Goal: Task Accomplishment & Management: Use online tool/utility

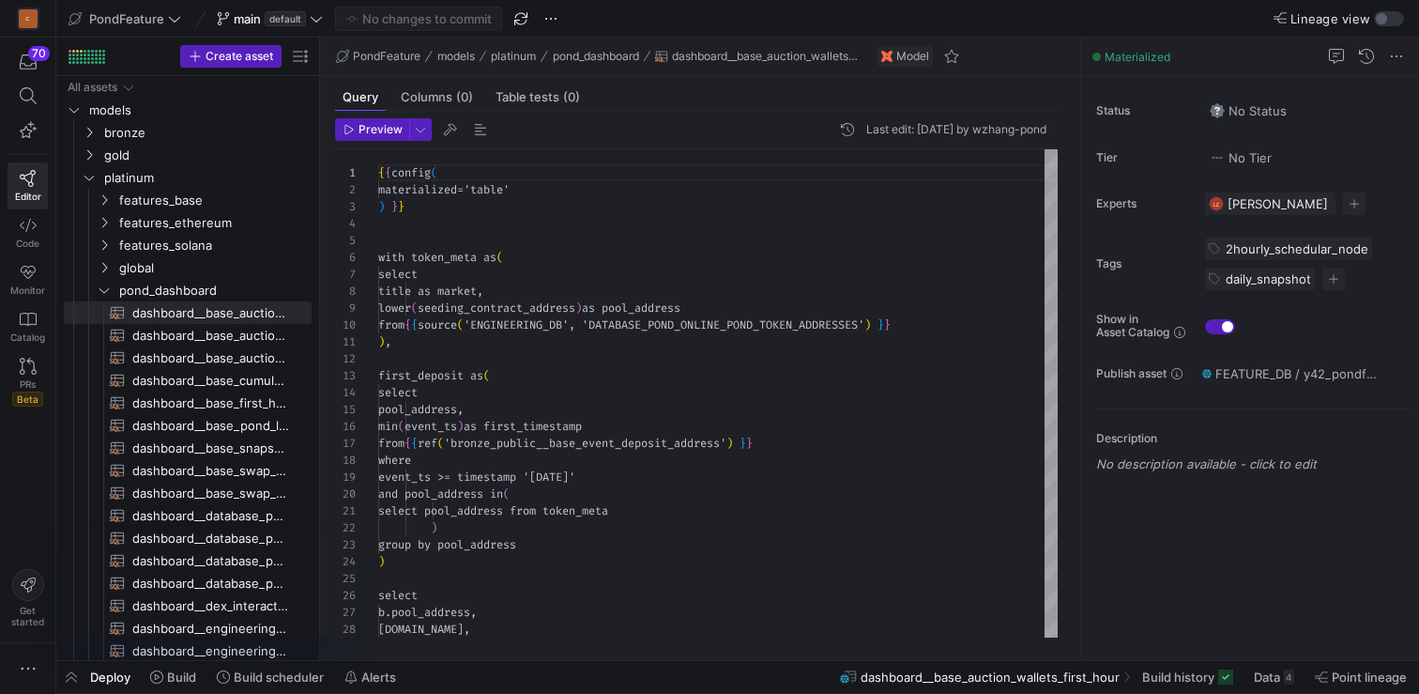
scroll to position [169, 0]
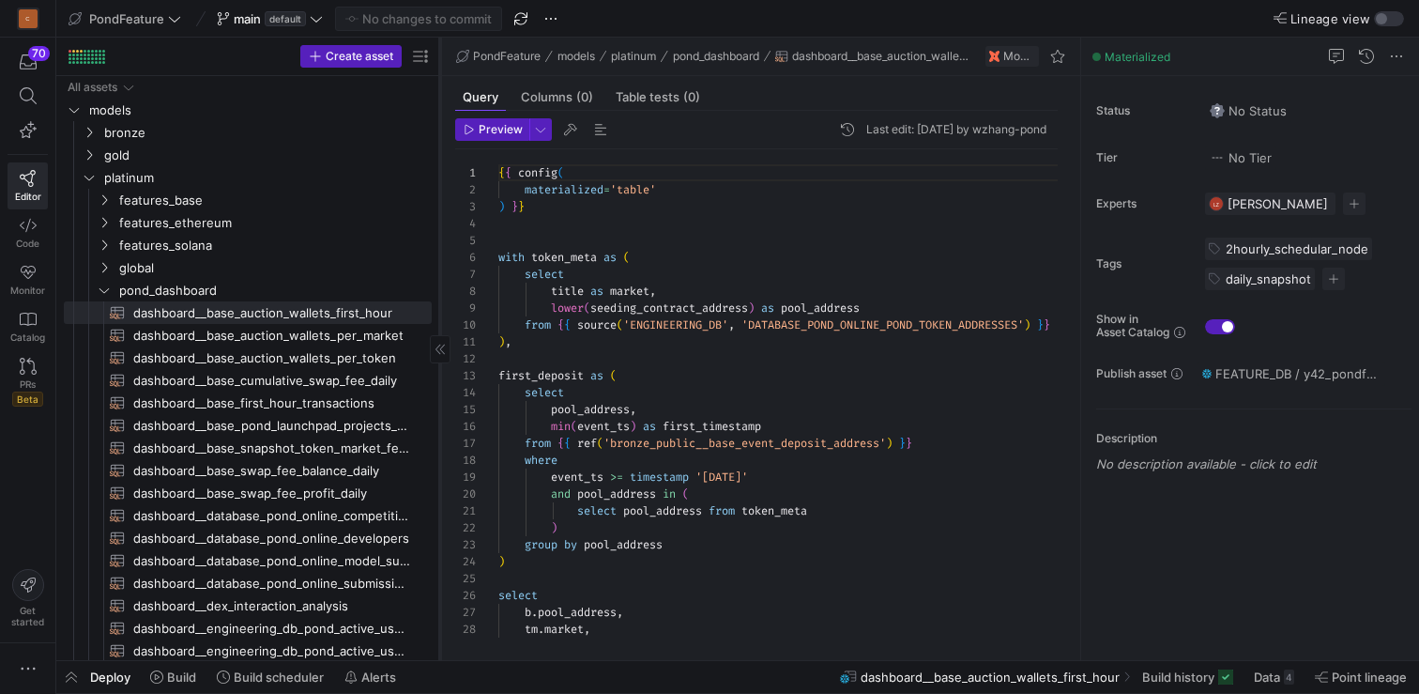
drag, startPoint x: 319, startPoint y: 439, endPoint x: 457, endPoint y: 439, distance: 137.9
click at [440, 438] on div at bounding box center [439, 349] width 1 height 622
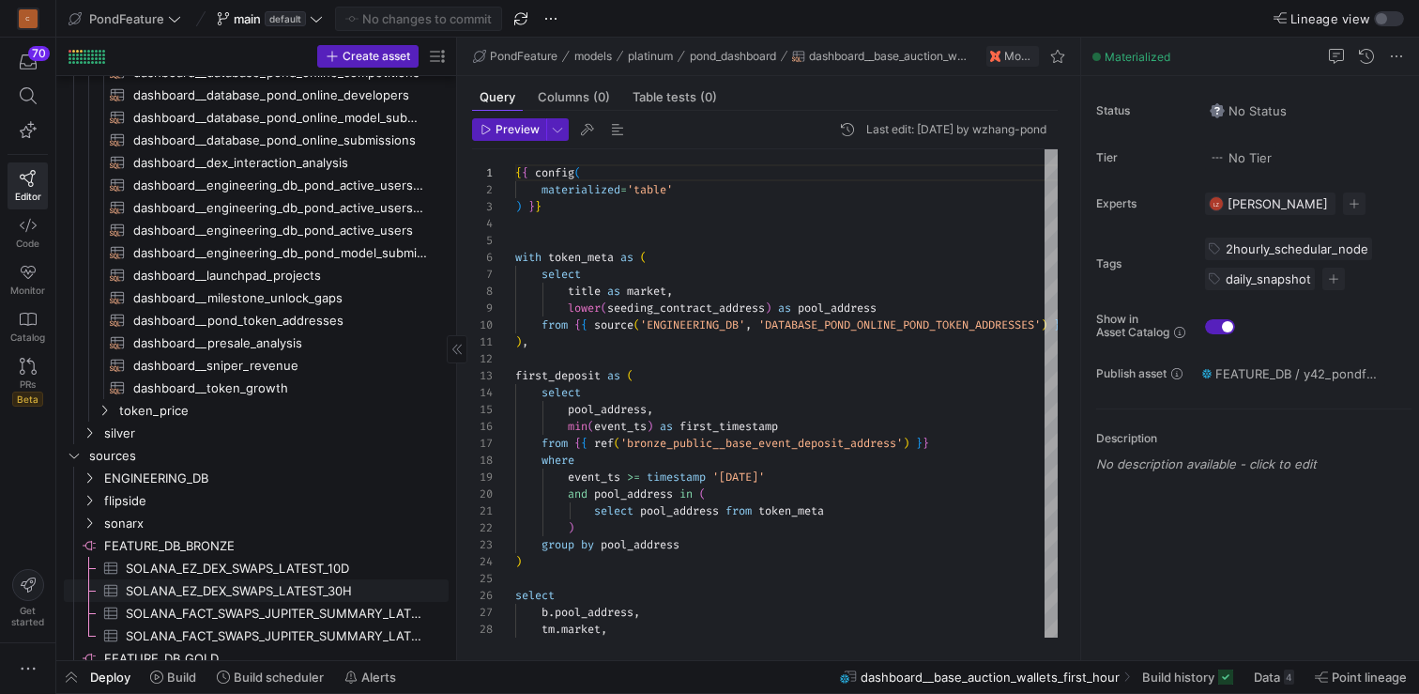
scroll to position [0, 0]
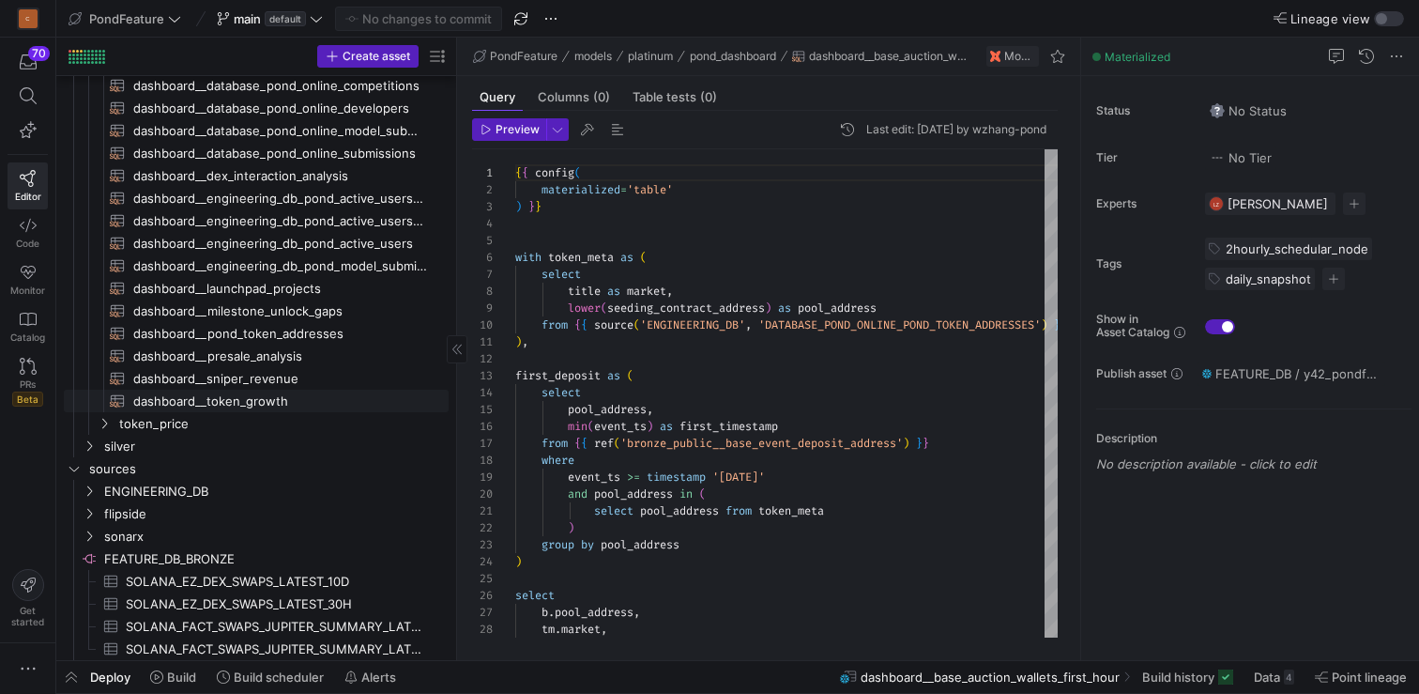
click at [298, 407] on span "dashboard__token_growth​​​​​​​​​​" at bounding box center [280, 401] width 294 height 22
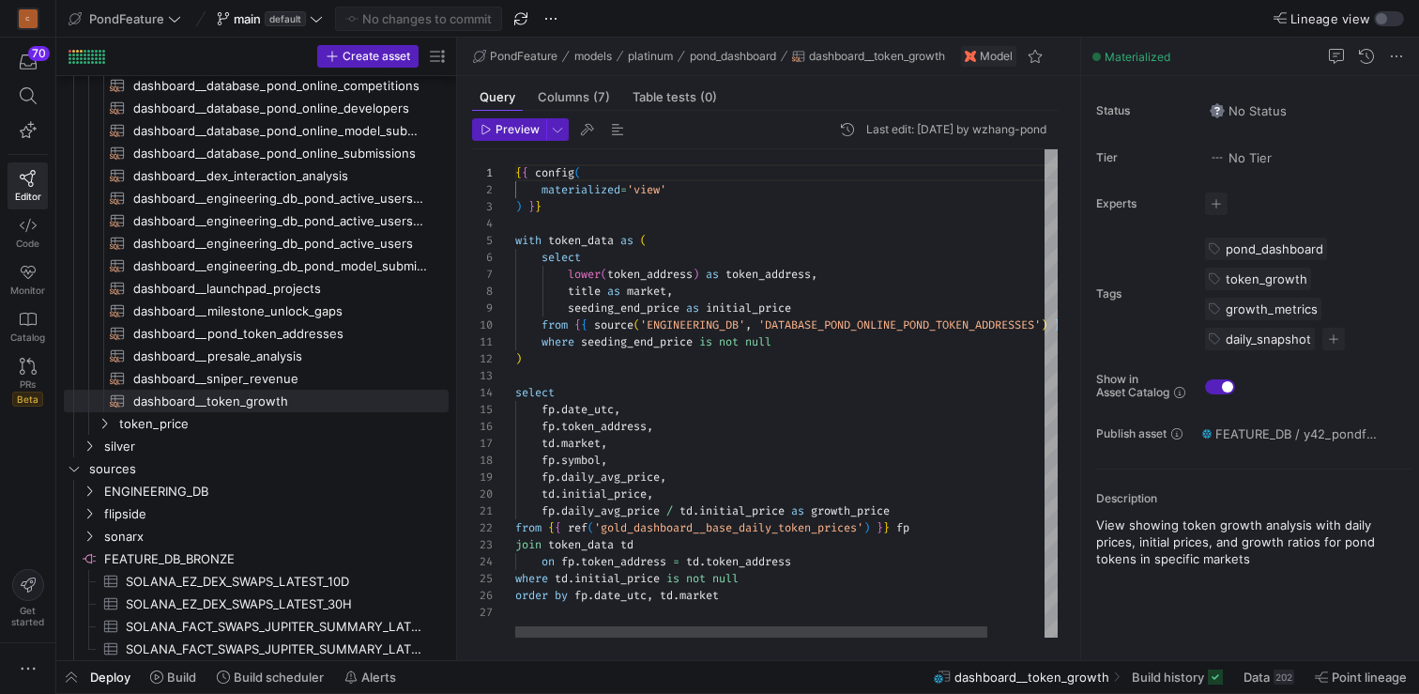
click at [676, 506] on div "{ { config ( materialized = 'view' ) } } with token_data as ( select lower ( to…" at bounding box center [818, 393] width 607 height 488
click at [720, 480] on div "{ { config ( materialized = 'view' ) } } with token_data as ( select lower ( to…" at bounding box center [818, 393] width 607 height 488
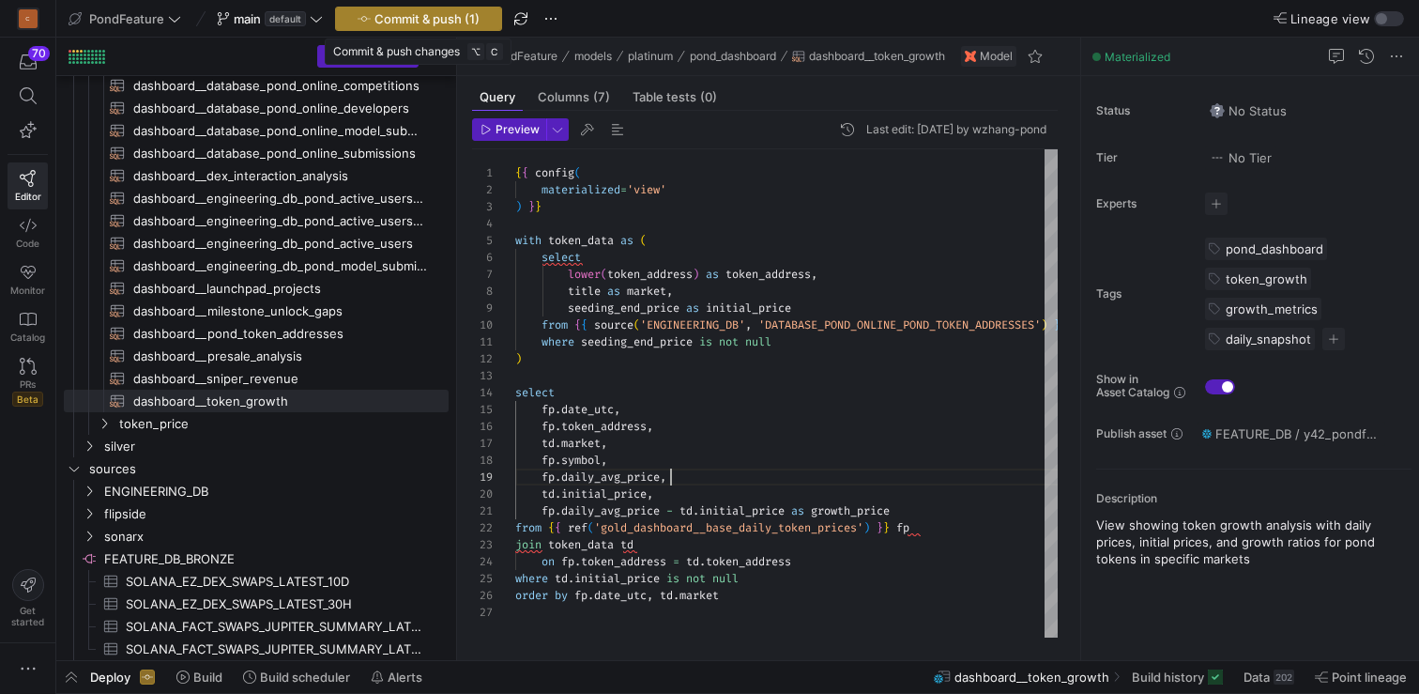
type textarea "where seeding_end_price is not null ) select [DOMAIN_NAME]_utc, fp.token_addres…"
click at [422, 24] on span "Commit & push (1)" at bounding box center [426, 18] width 105 height 15
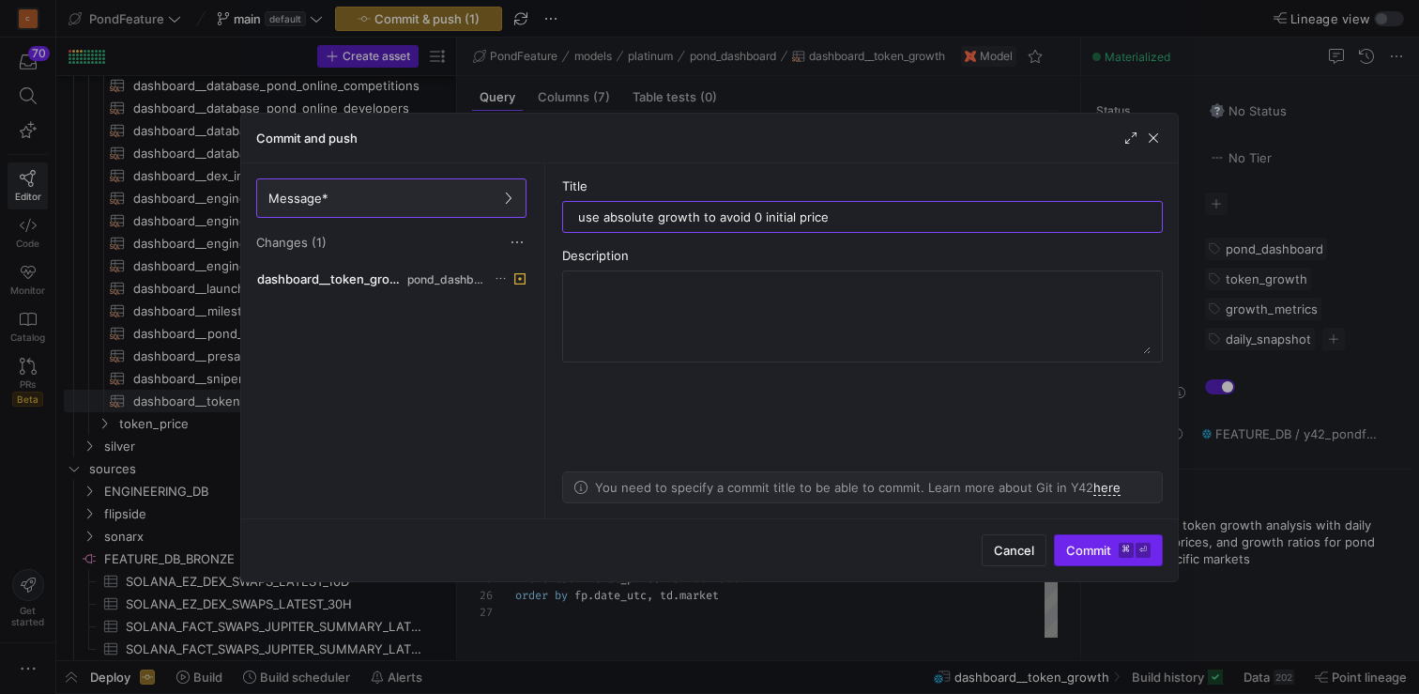
type input "use absolute growth to avoid 0 initial price"
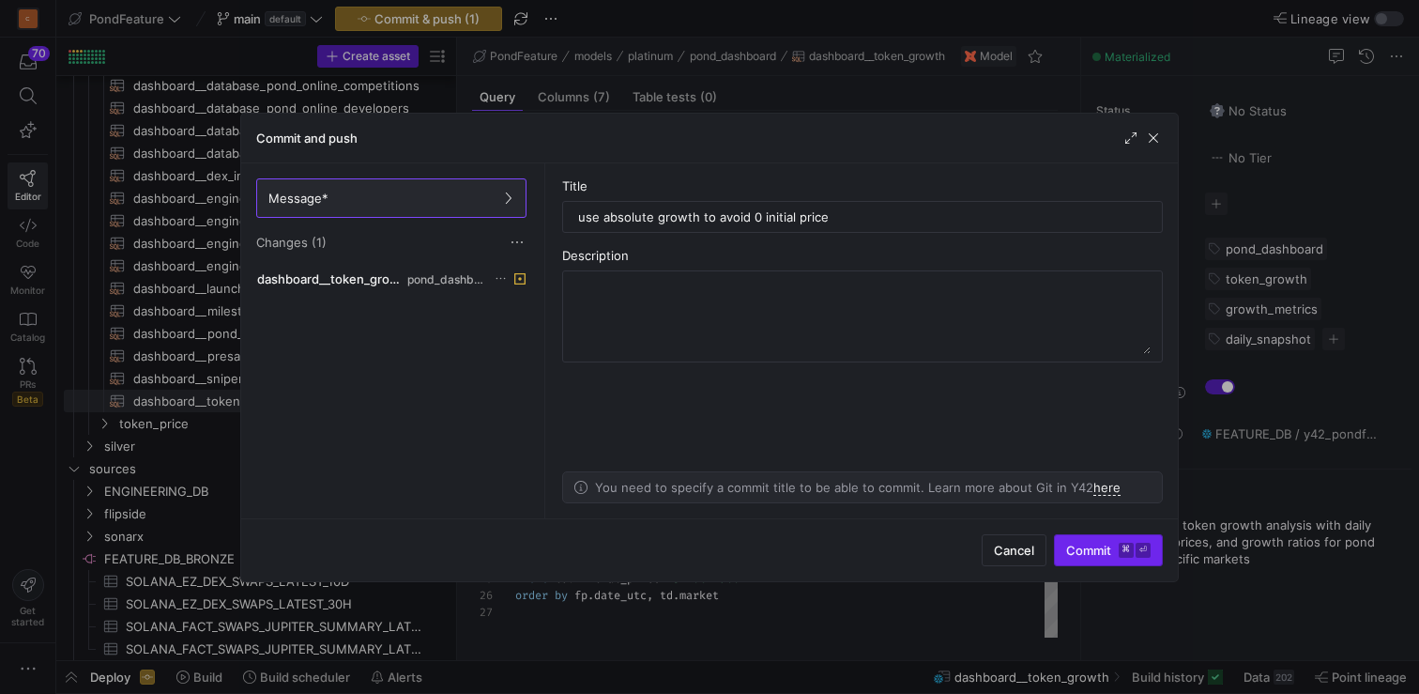
click at [1136, 542] on kbd "⏎" at bounding box center [1143, 549] width 15 height 15
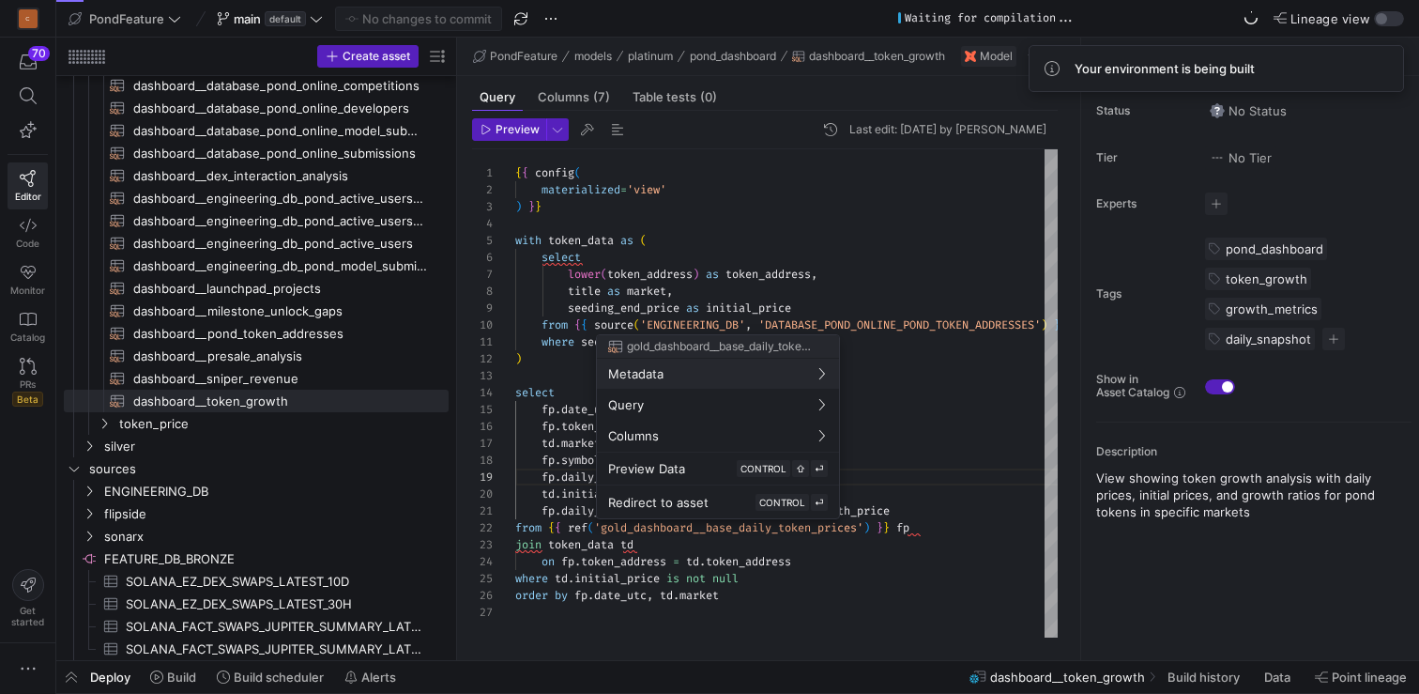
click at [168, 672] on div at bounding box center [709, 347] width 1419 height 694
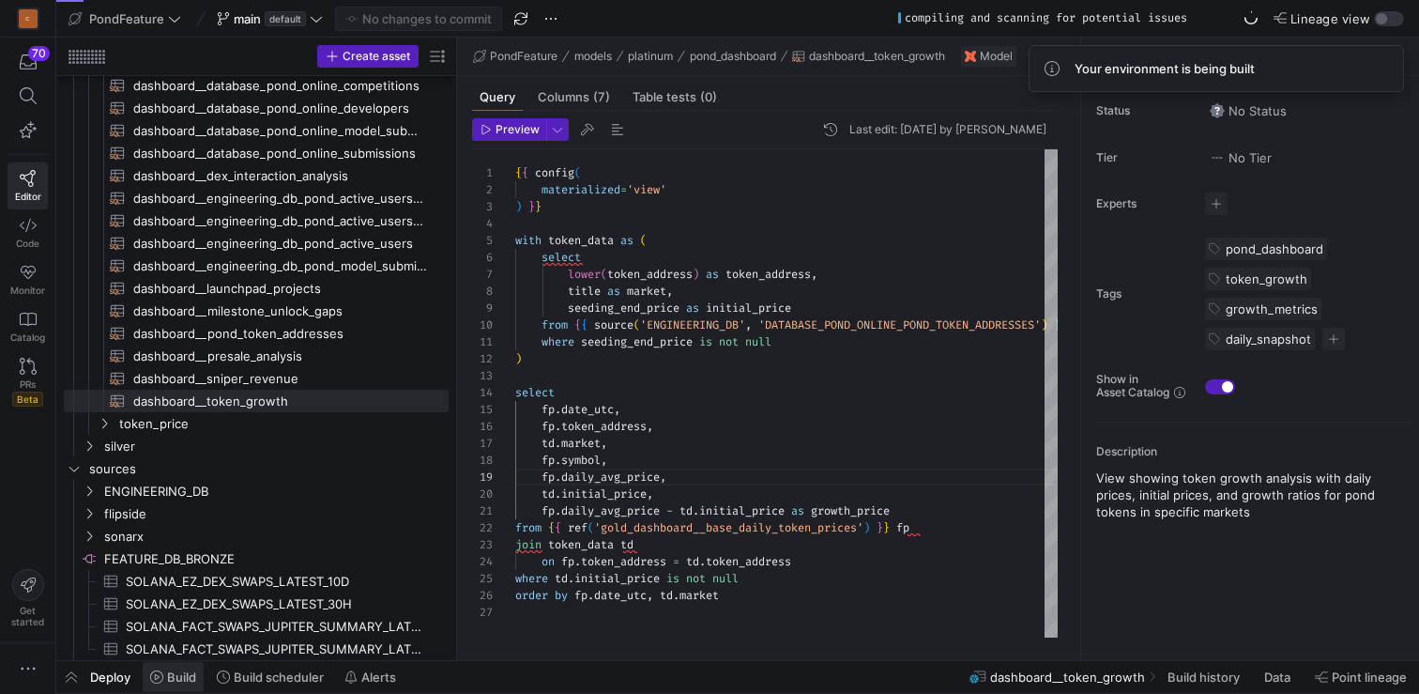
click at [191, 674] on span "Build" at bounding box center [181, 676] width 29 height 15
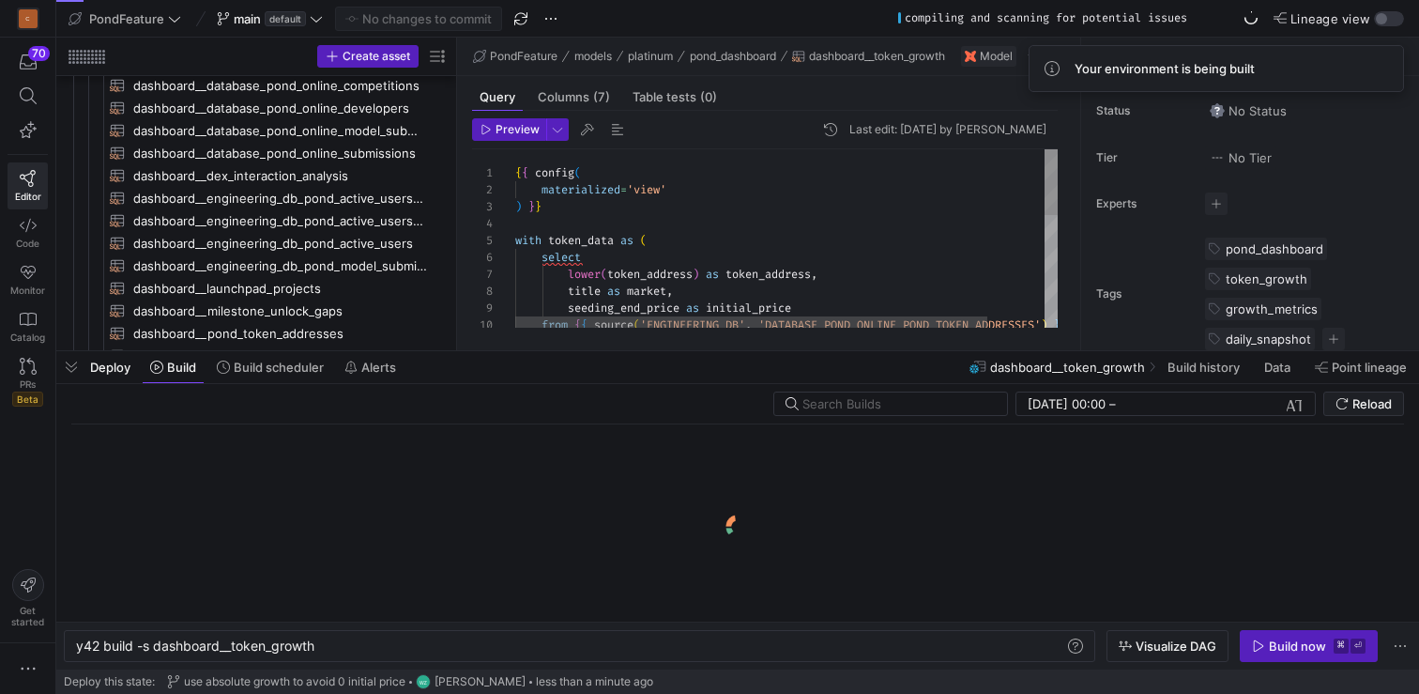
scroll to position [0, 239]
click at [1314, 637] on span "button" at bounding box center [1309, 646] width 136 height 30
